Goal: Task Accomplishment & Management: Manage account settings

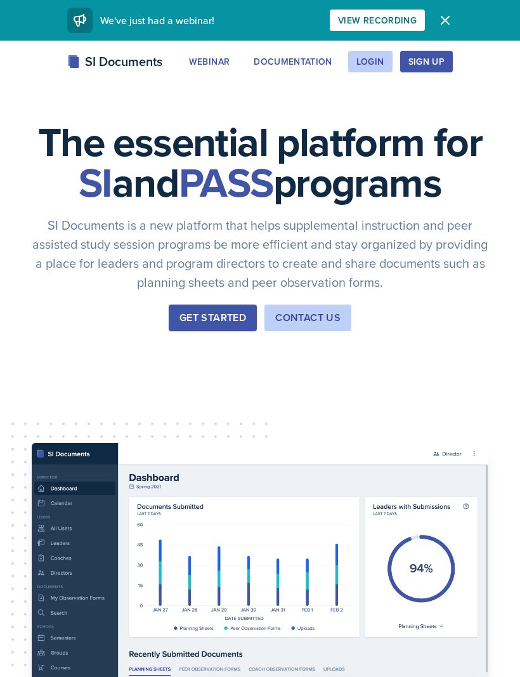
click at [368, 57] on div "Login" at bounding box center [370, 61] width 28 height 10
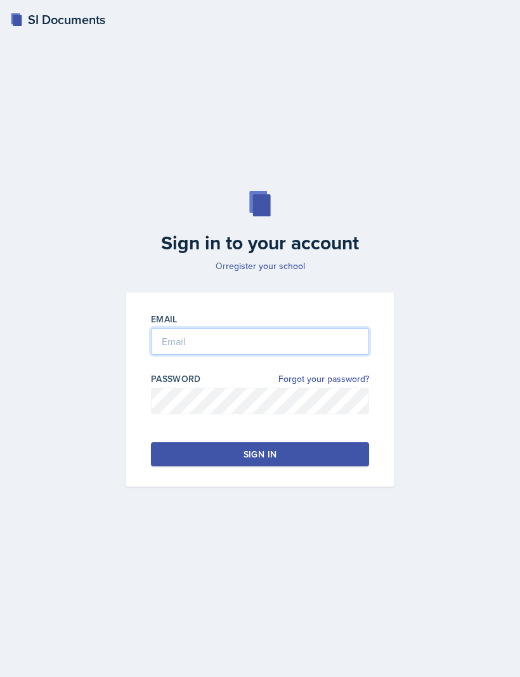
click at [291, 354] on input "email" at bounding box center [260, 341] width 218 height 27
click at [308, 354] on input "[EMAIL_ADDRESS]" at bounding box center [260, 341] width 218 height 27
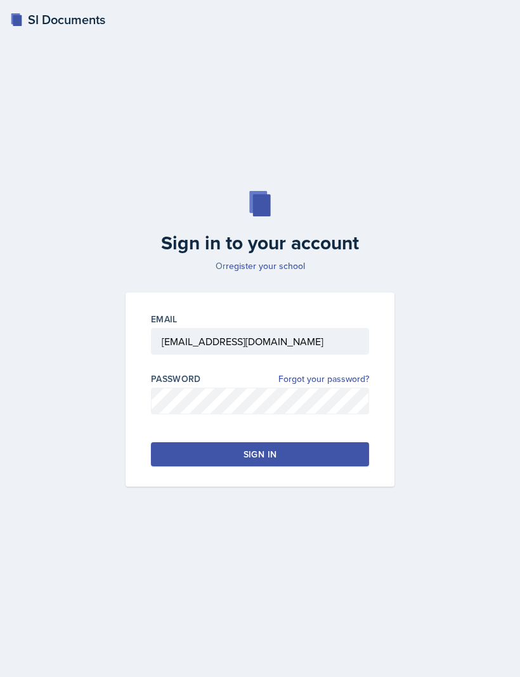
click at [228, 331] on div "Email [EMAIL_ADDRESS][DOMAIN_NAME] Password Forgot your password? Sign in" at bounding box center [260, 389] width 269 height 194
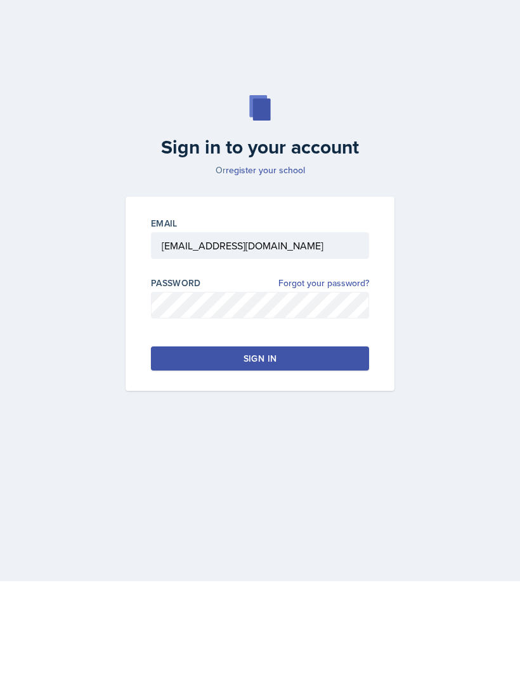
click at [327, 442] on button "Sign in" at bounding box center [260, 454] width 218 height 24
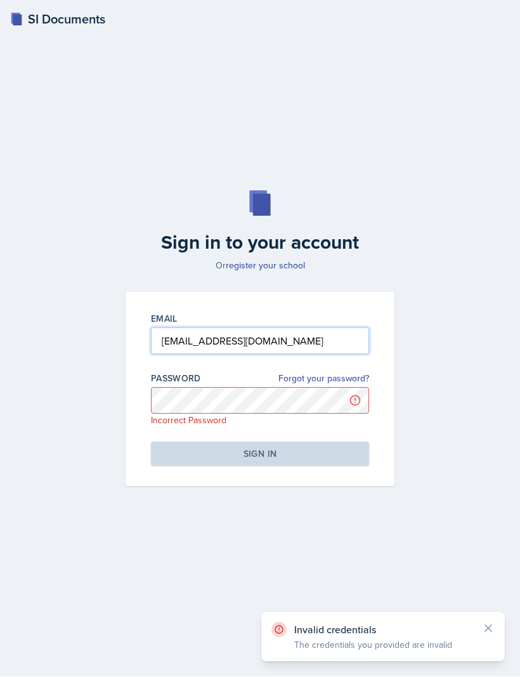
click at [332, 354] on input "[EMAIL_ADDRESS][DOMAIN_NAME]" at bounding box center [260, 341] width 218 height 27
type input "[EMAIL_ADDRESS][DOMAIN_NAME]"
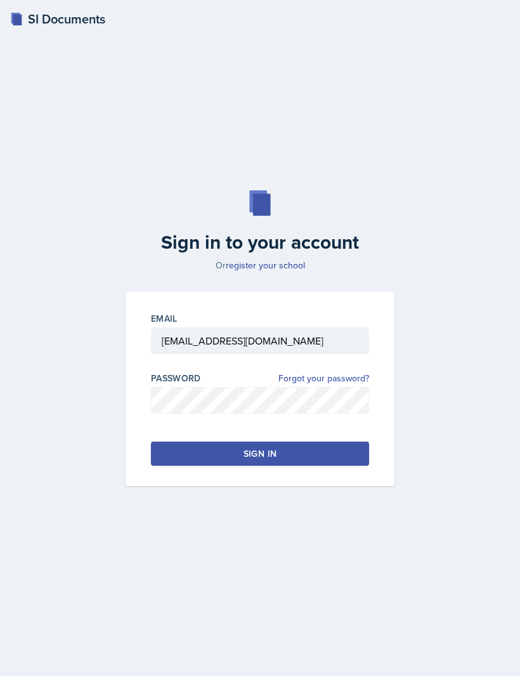
click at [345, 466] on button "Sign in" at bounding box center [260, 454] width 218 height 24
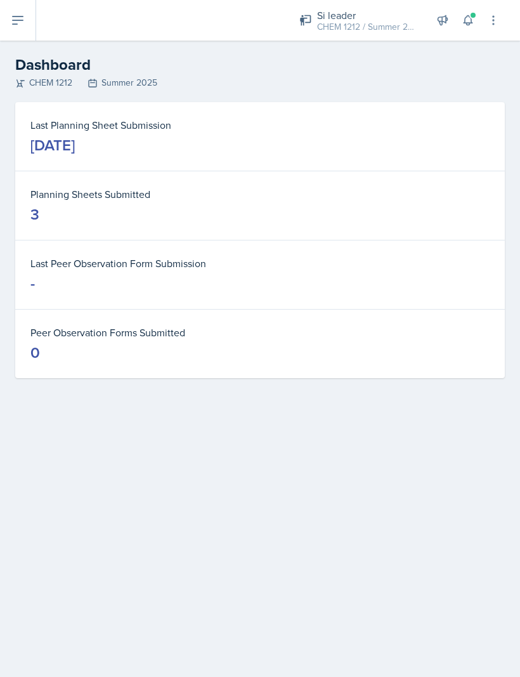
click at [399, 26] on div "CHEM 1212 / Summer 2025" at bounding box center [367, 26] width 101 height 13
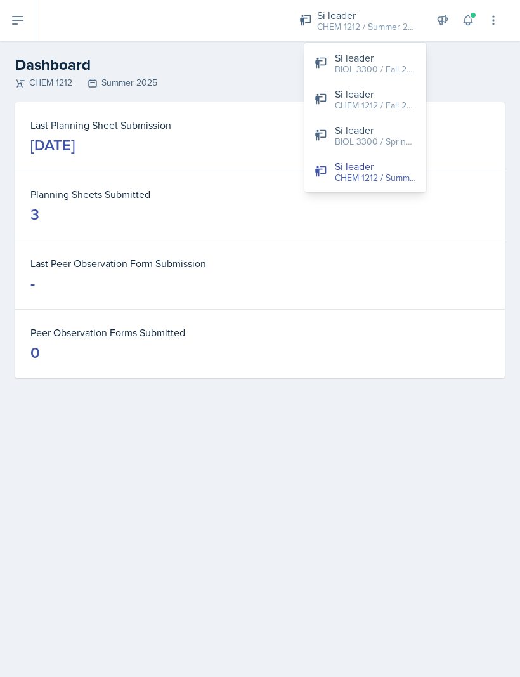
click at [401, 105] on div "CHEM 1212 / Fall 2025" at bounding box center [375, 105] width 81 height 13
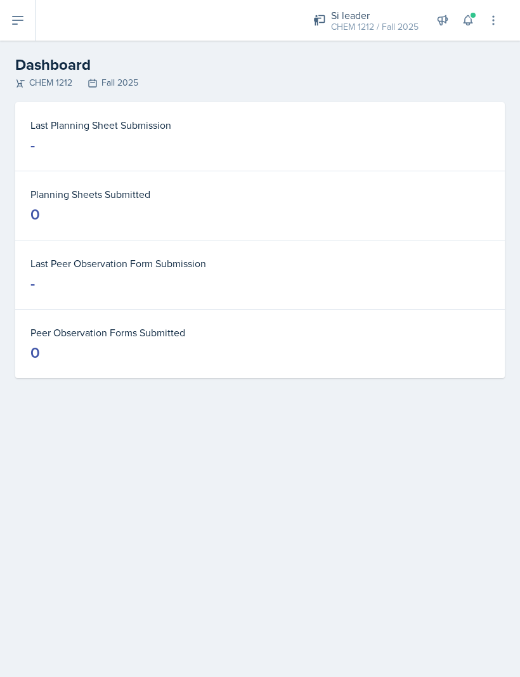
click at [16, 26] on icon at bounding box center [17, 20] width 15 height 15
